Goal: Information Seeking & Learning: Learn about a topic

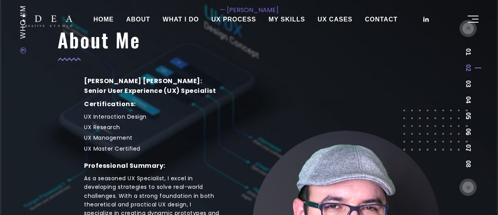
scroll to position [117, 0]
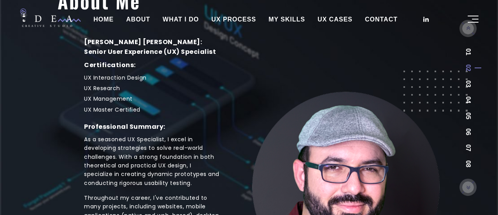
click at [234, 17] on link "UX PROCESS" at bounding box center [233, 19] width 57 height 19
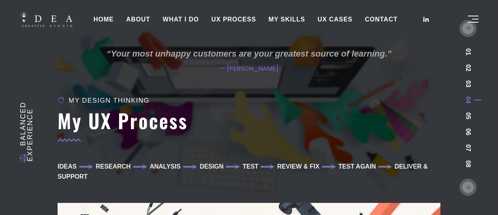
scroll to position [39, 0]
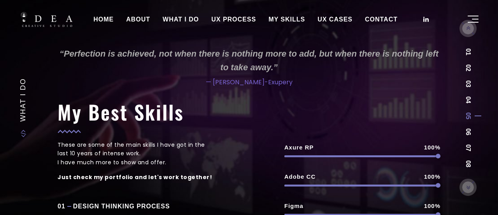
scroll to position [286, 0]
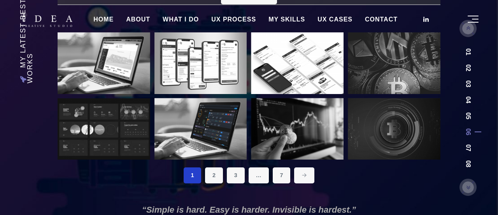
click at [332, 16] on link "UX CASES" at bounding box center [336, 19] width 48 height 19
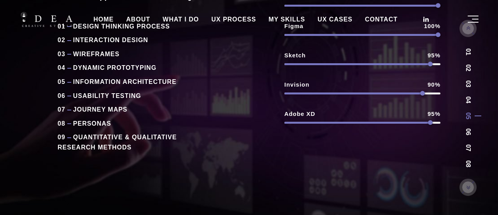
click at [330, 19] on link "UX CASES" at bounding box center [336, 19] width 48 height 19
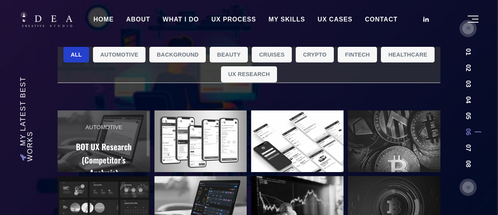
click at [113, 149] on h2 "BOT UX Research (Competitor’s Analysis)" at bounding box center [104, 159] width 68 height 39
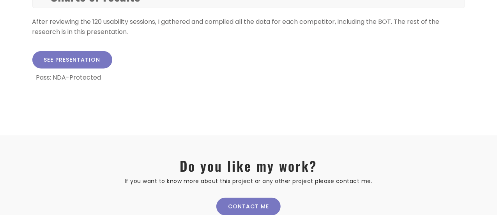
scroll to position [269, 0]
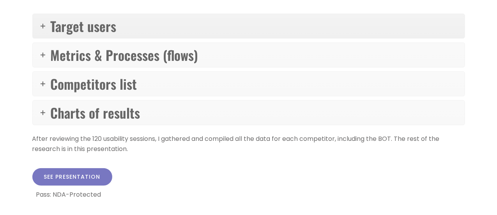
click at [42, 24] on icon at bounding box center [43, 26] width 5 height 5
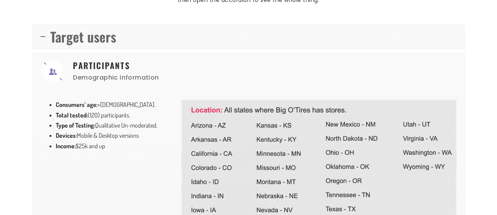
scroll to position [376, 0]
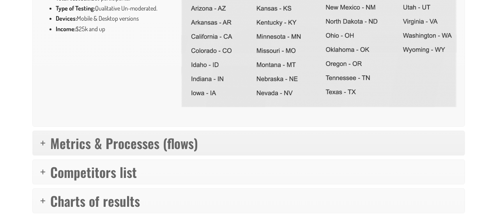
click at [40, 140] on link "Metrics & Processes (flows)" at bounding box center [249, 143] width 432 height 24
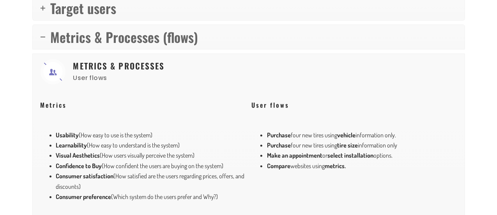
scroll to position [365, 0]
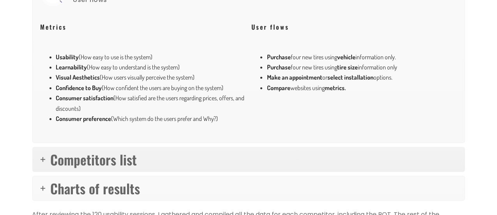
click at [39, 155] on link "Competitors list" at bounding box center [249, 159] width 432 height 24
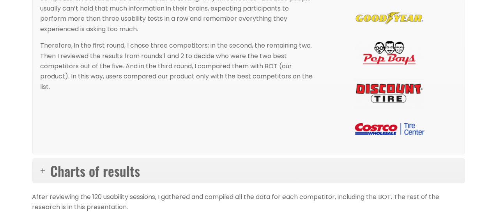
scroll to position [472, 0]
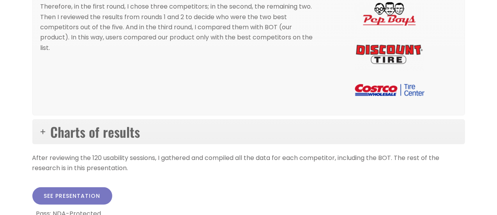
click at [41, 133] on link "Charts of results" at bounding box center [249, 132] width 432 height 24
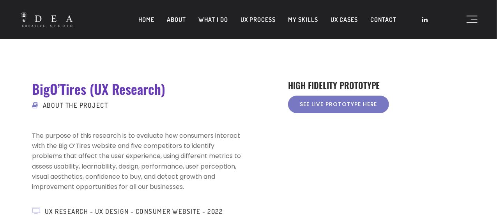
click at [342, 23] on link "UX CASES" at bounding box center [344, 19] width 40 height 19
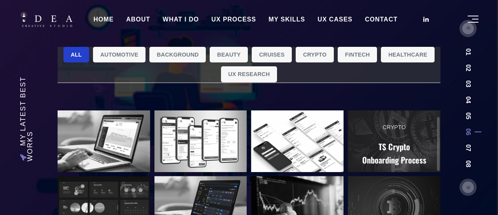
scroll to position [7, 0]
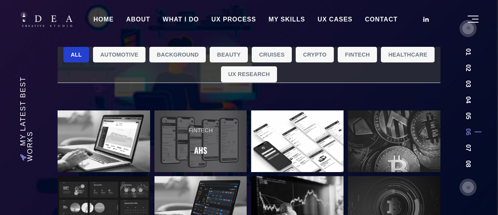
click at [201, 151] on h2 "AHS" at bounding box center [200, 149] width 13 height 13
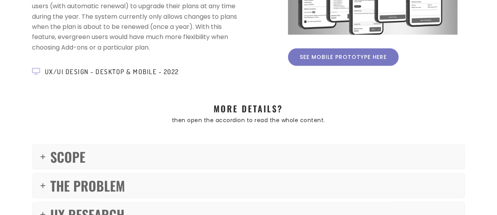
scroll to position [195, 0]
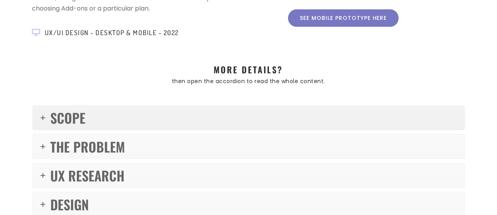
click at [43, 121] on link "SCOPE" at bounding box center [249, 118] width 432 height 24
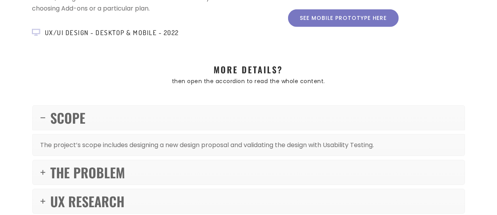
scroll to position [234, 0]
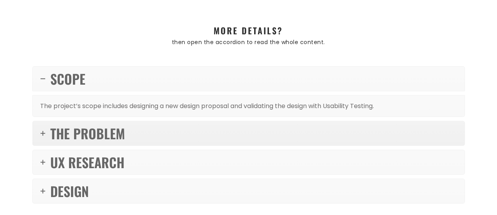
click at [41, 132] on icon at bounding box center [43, 133] width 5 height 5
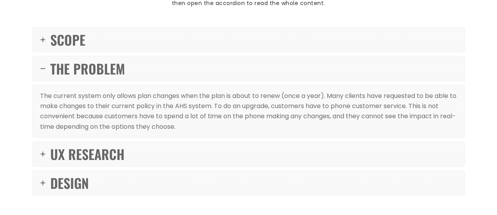
scroll to position [312, 0]
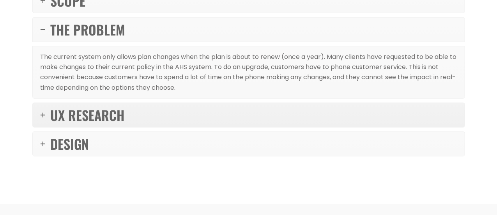
click at [46, 116] on link "UX RESEARCH" at bounding box center [249, 115] width 432 height 24
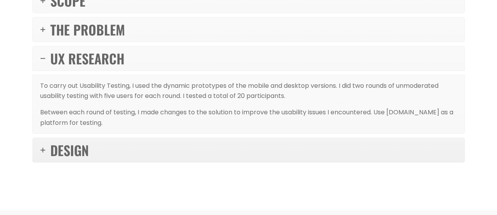
click at [41, 144] on link "DESIGN" at bounding box center [249, 150] width 432 height 24
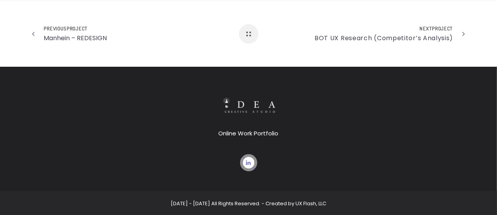
scroll to position [1165, 0]
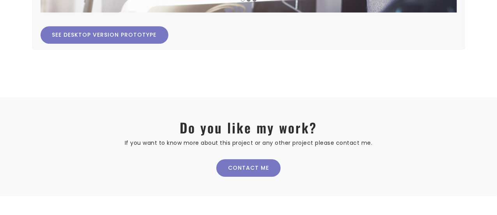
click at [117, 34] on link "See Desktop version Prototype" at bounding box center [105, 35] width 128 height 18
